Goal: Participate in discussion: Engage in conversation with other users on a specific topic

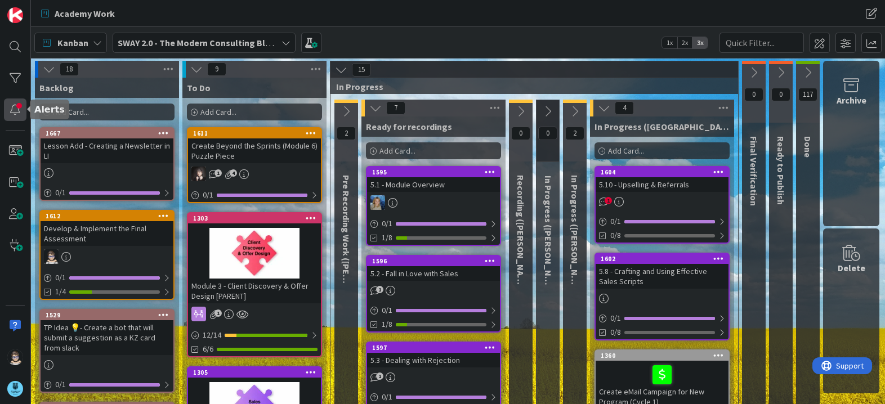
click at [16, 107] on div at bounding box center [15, 109] width 23 height 23
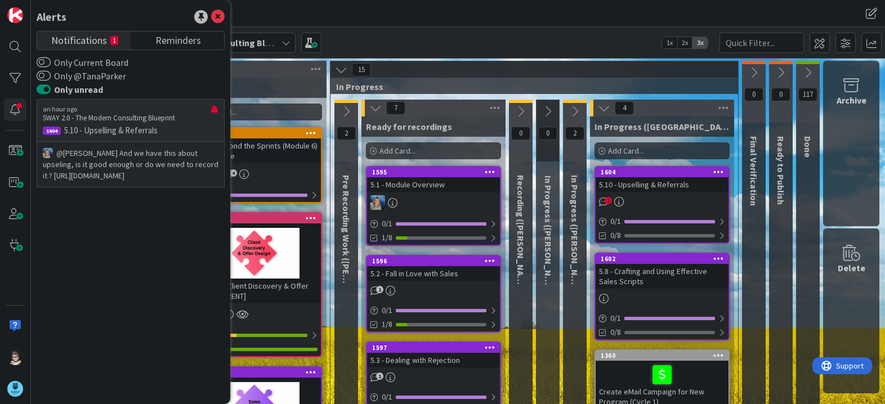
click at [138, 125] on p "5.10 - Upselling & Referrals" at bounding box center [131, 130] width 176 height 10
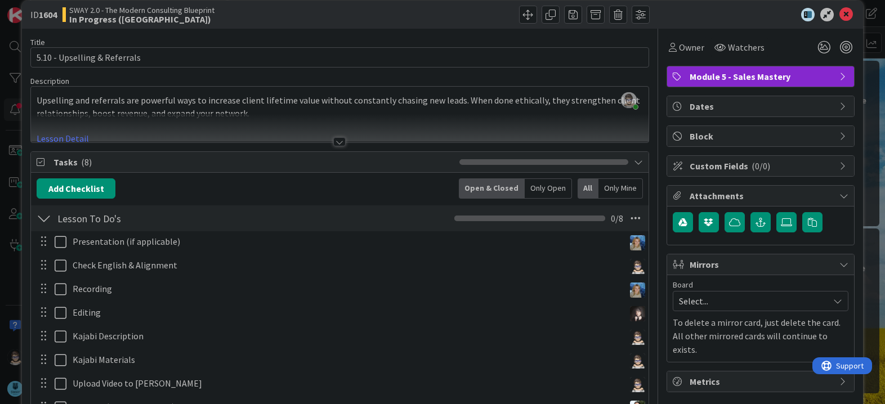
scroll to position [14, 0]
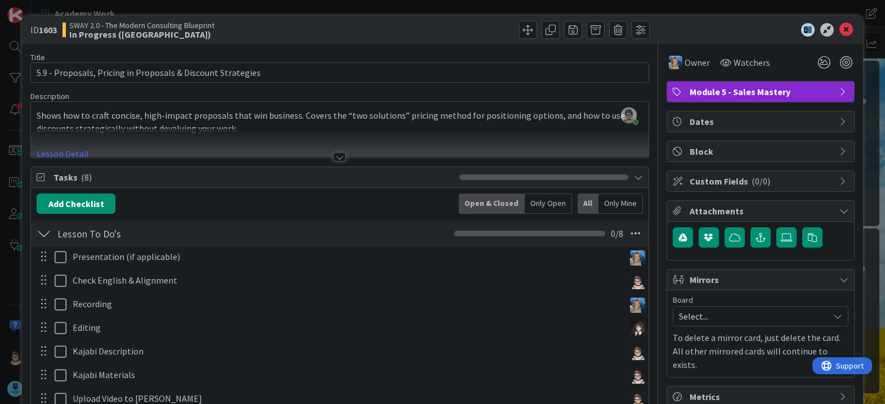
scroll to position [294, 0]
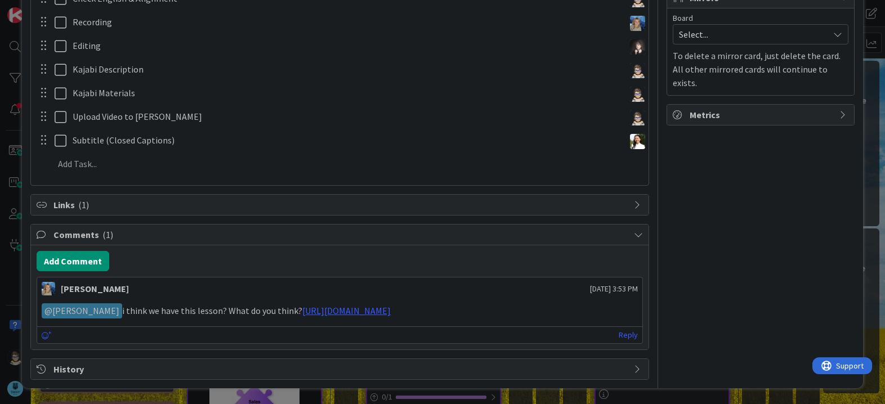
click at [261, 310] on p "﻿ @ [PERSON_NAME] ﻿ i think we have this lesson? What do you think? [URL][DOMAI…" at bounding box center [339, 310] width 595 height 15
click at [618, 336] on link "Reply" at bounding box center [627, 335] width 19 height 14
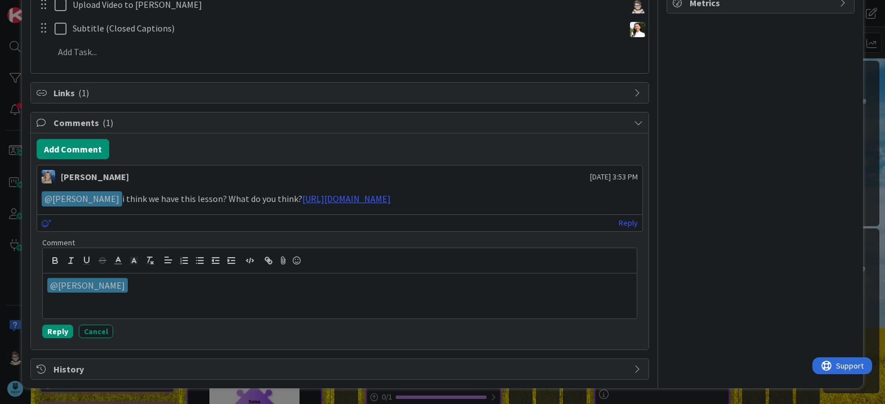
scroll to position [406, 0]
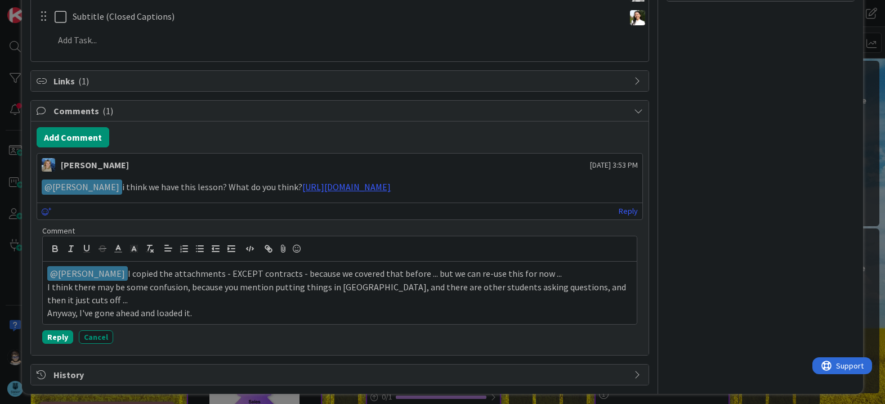
click at [396, 281] on p "﻿ @ [PERSON_NAME] ﻿ I copied the attachments - EXCEPT contracts - because we co…" at bounding box center [339, 273] width 584 height 15
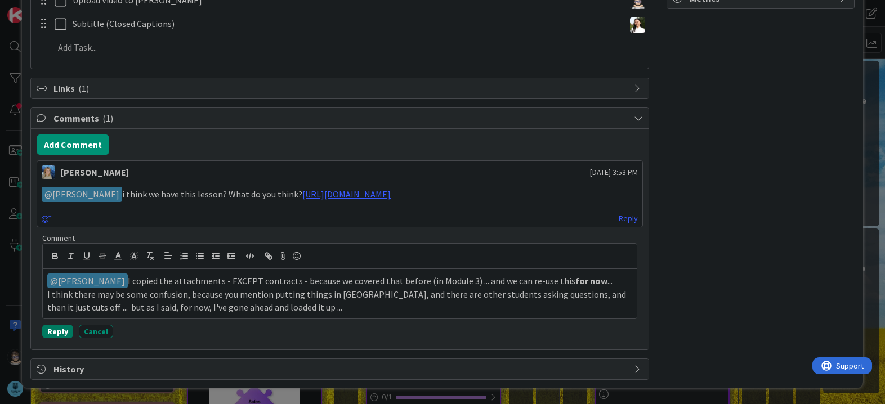
click at [56, 338] on button "Reply" at bounding box center [57, 332] width 31 height 14
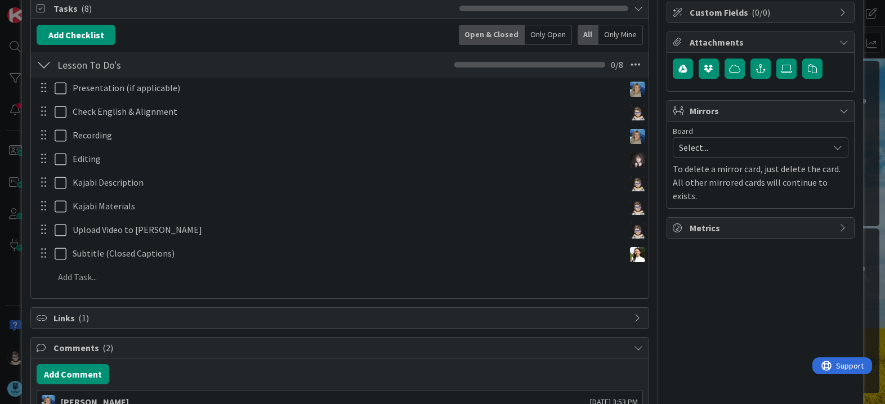
scroll to position [168, 0]
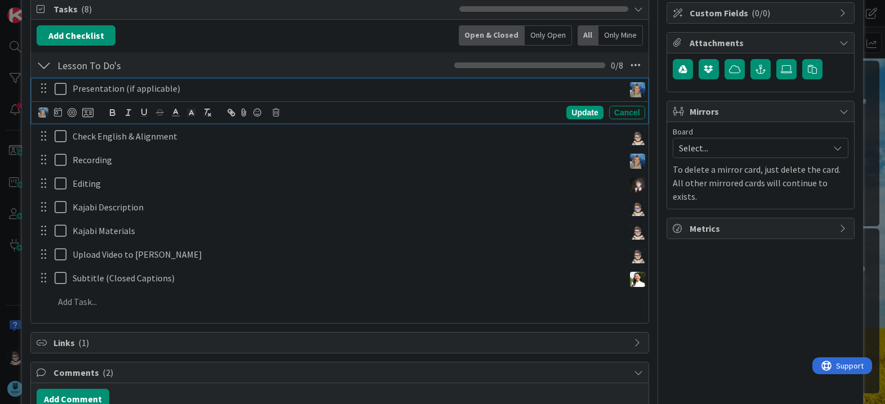
click at [60, 90] on icon at bounding box center [63, 89] width 17 height 14
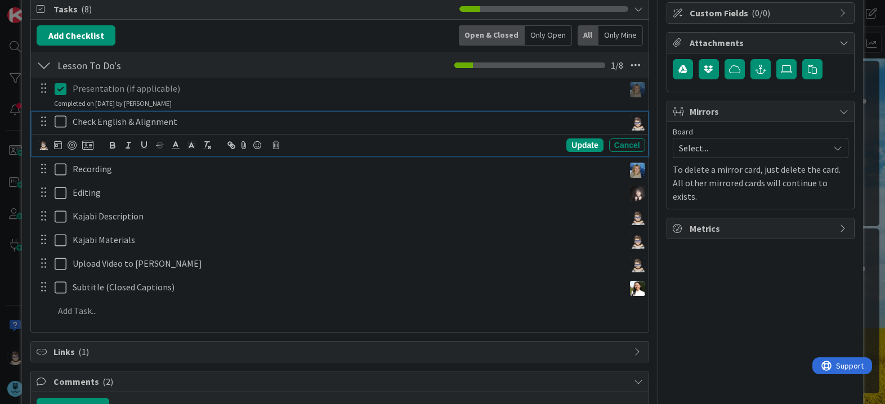
click at [59, 122] on icon at bounding box center [63, 122] width 17 height 14
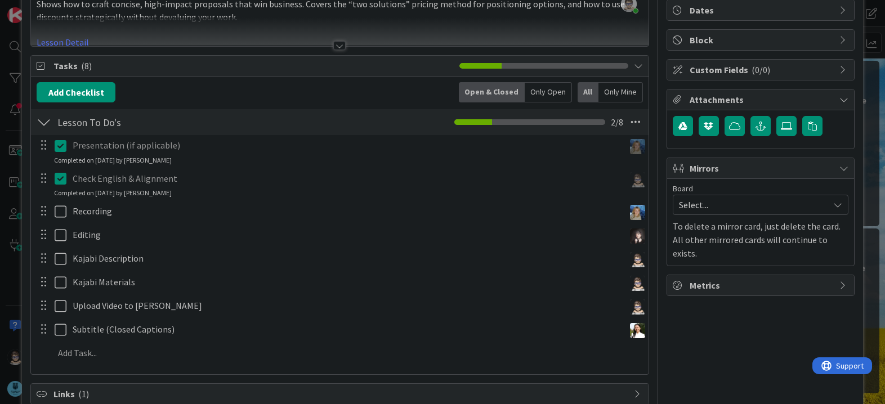
scroll to position [112, 0]
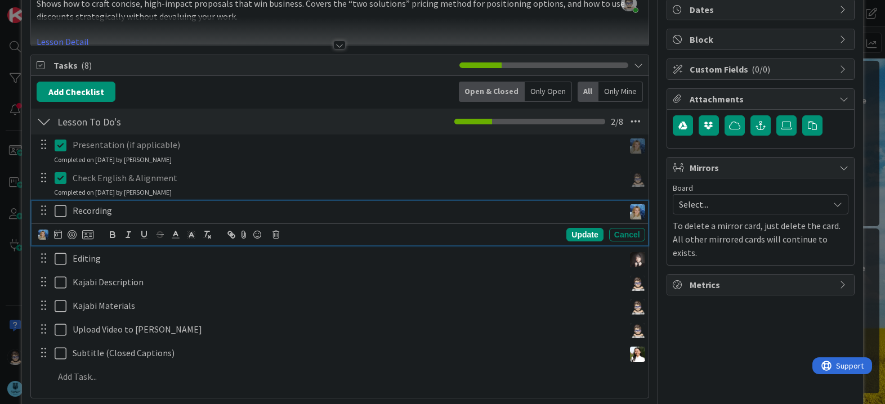
click at [57, 213] on icon at bounding box center [63, 211] width 17 height 14
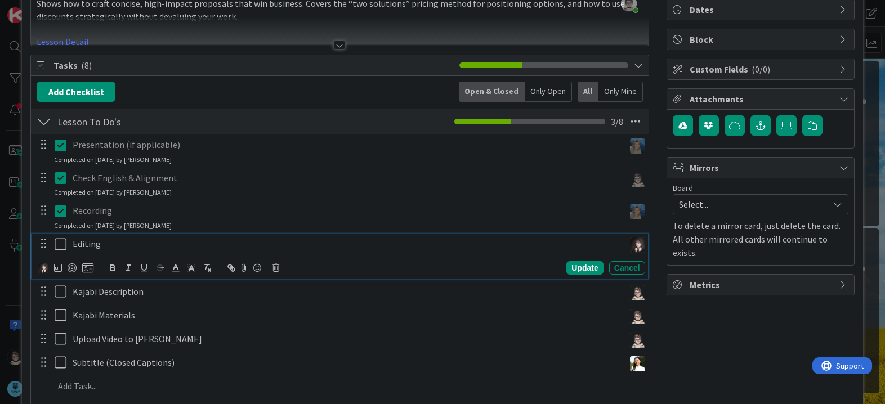
click at [64, 249] on icon at bounding box center [63, 244] width 17 height 14
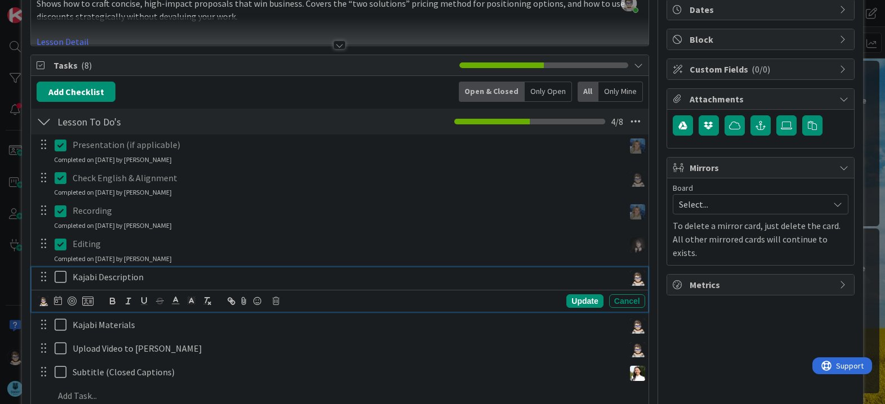
click at [61, 280] on icon at bounding box center [63, 277] width 17 height 14
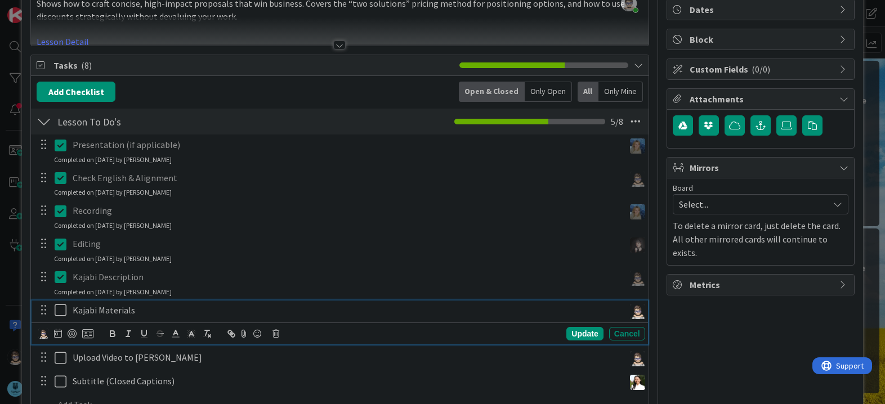
click at [56, 311] on icon at bounding box center [63, 310] width 17 height 14
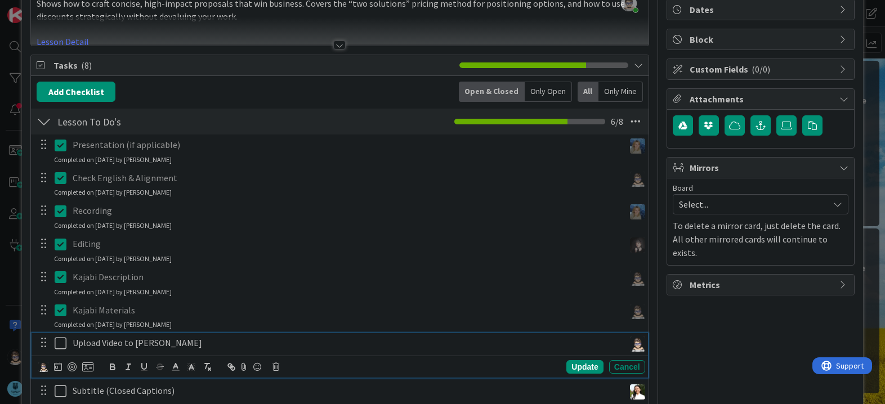
click at [64, 345] on icon at bounding box center [63, 343] width 17 height 14
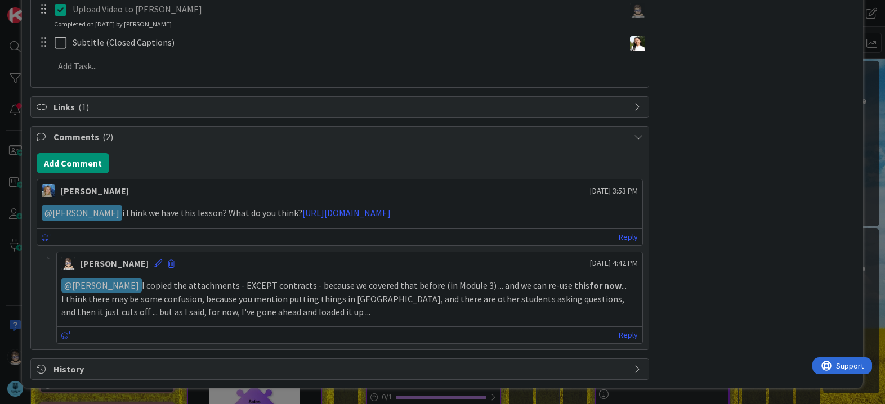
scroll to position [459, 0]
click at [93, 153] on button "Add Comment" at bounding box center [73, 163] width 73 height 20
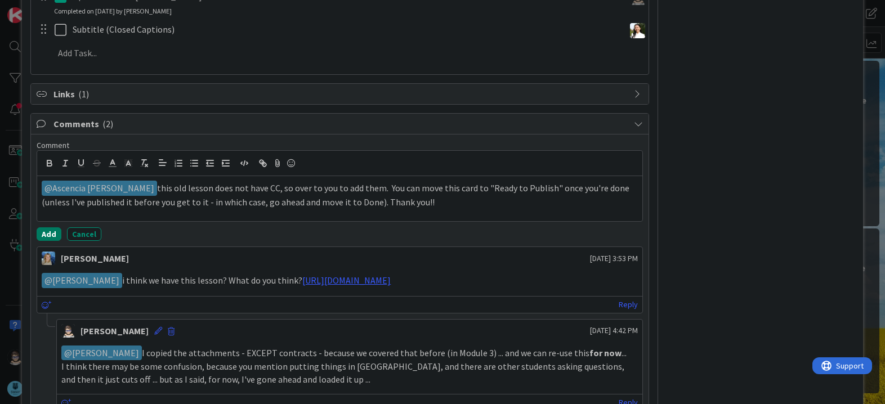
click at [52, 234] on button "Add" at bounding box center [49, 234] width 25 height 14
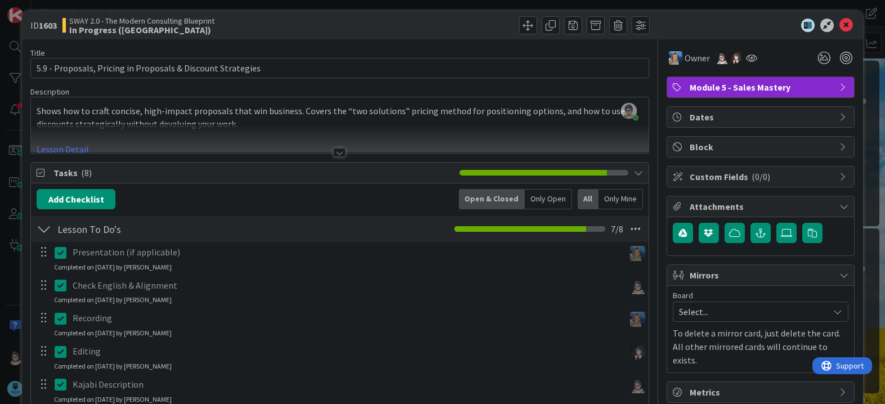
scroll to position [0, 0]
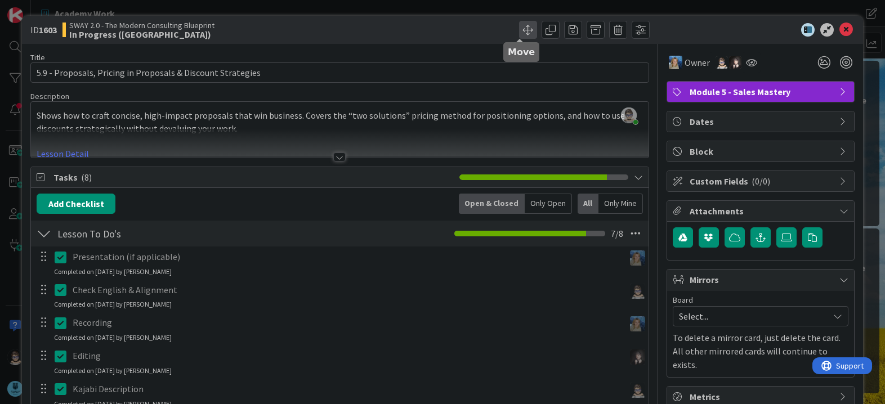
click at [520, 33] on span at bounding box center [528, 30] width 18 height 18
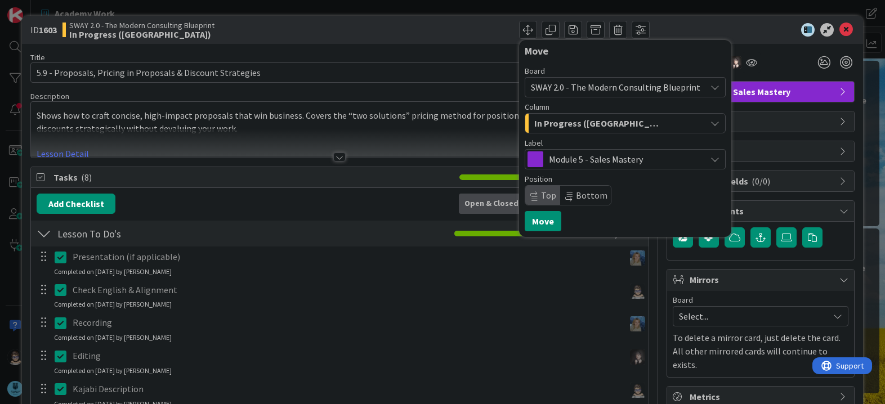
click at [668, 124] on div "In Progress ([GEOGRAPHIC_DATA])" at bounding box center [618, 123] width 174 height 18
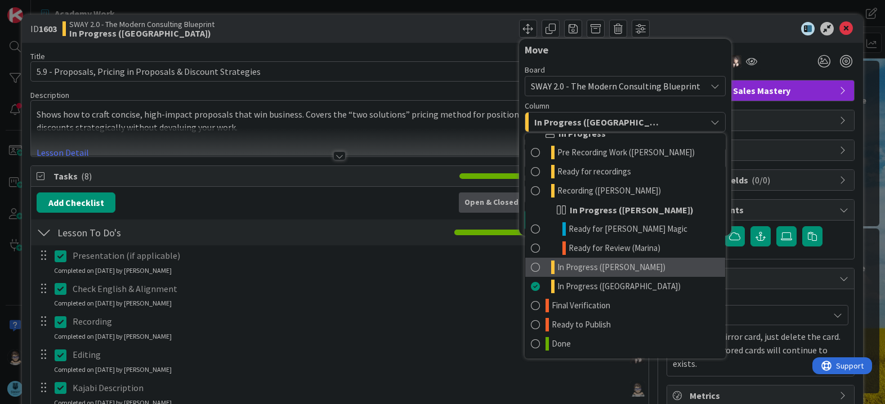
scroll to position [2, 0]
click at [613, 269] on link "In Progress ([PERSON_NAME])" at bounding box center [625, 266] width 200 height 19
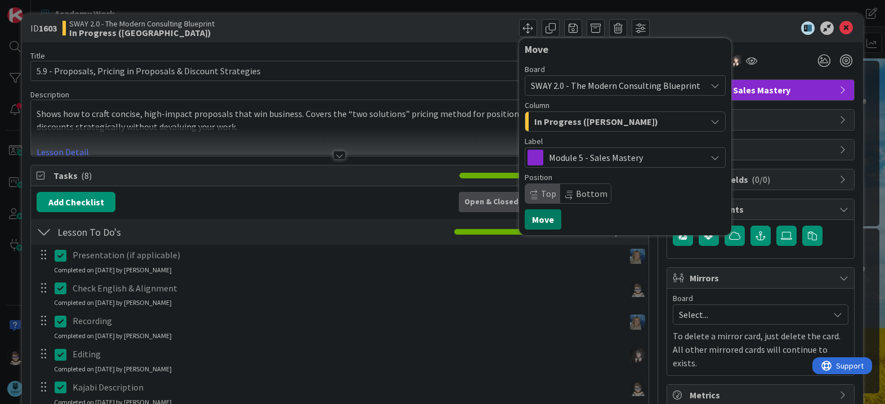
click at [536, 221] on button "Move" at bounding box center [542, 219] width 37 height 20
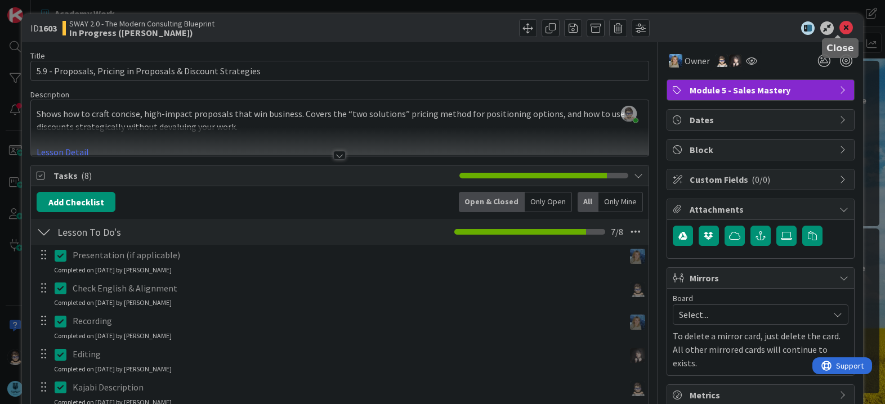
click at [839, 27] on icon at bounding box center [846, 28] width 14 height 14
